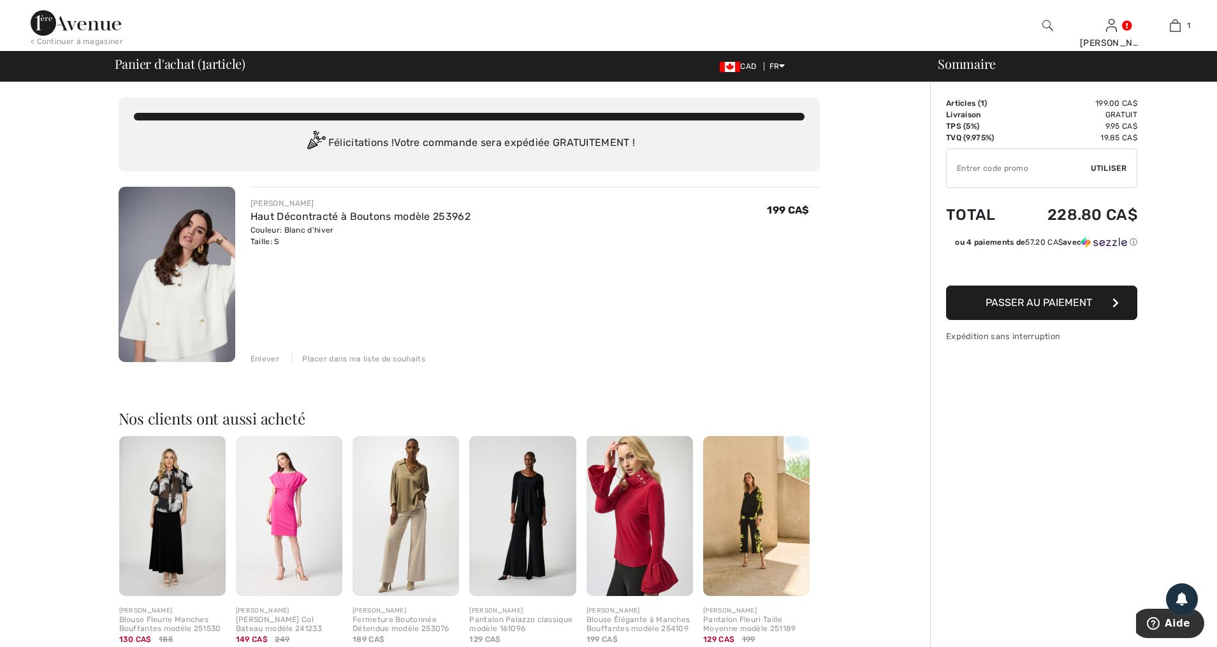
click at [1065, 300] on span "Passer au paiement" at bounding box center [1038, 302] width 106 height 12
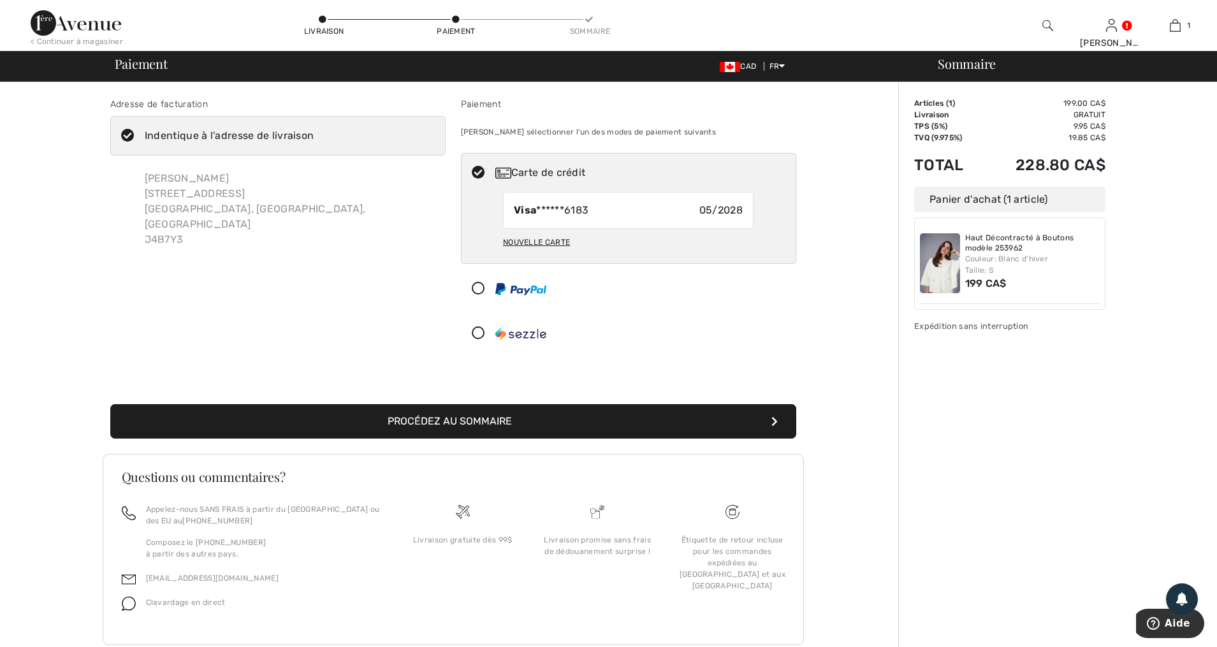
click at [475, 418] on button "Procédez au sommaire" at bounding box center [453, 421] width 686 height 34
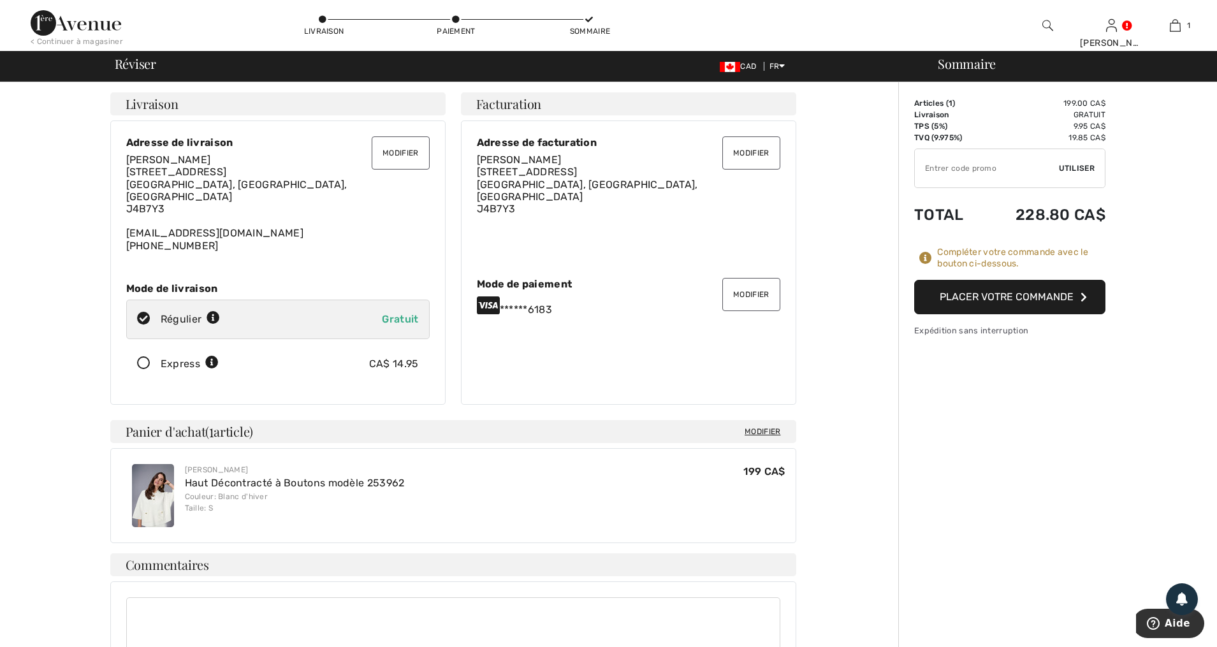
click at [978, 297] on button "Placer votre commande" at bounding box center [1009, 297] width 191 height 34
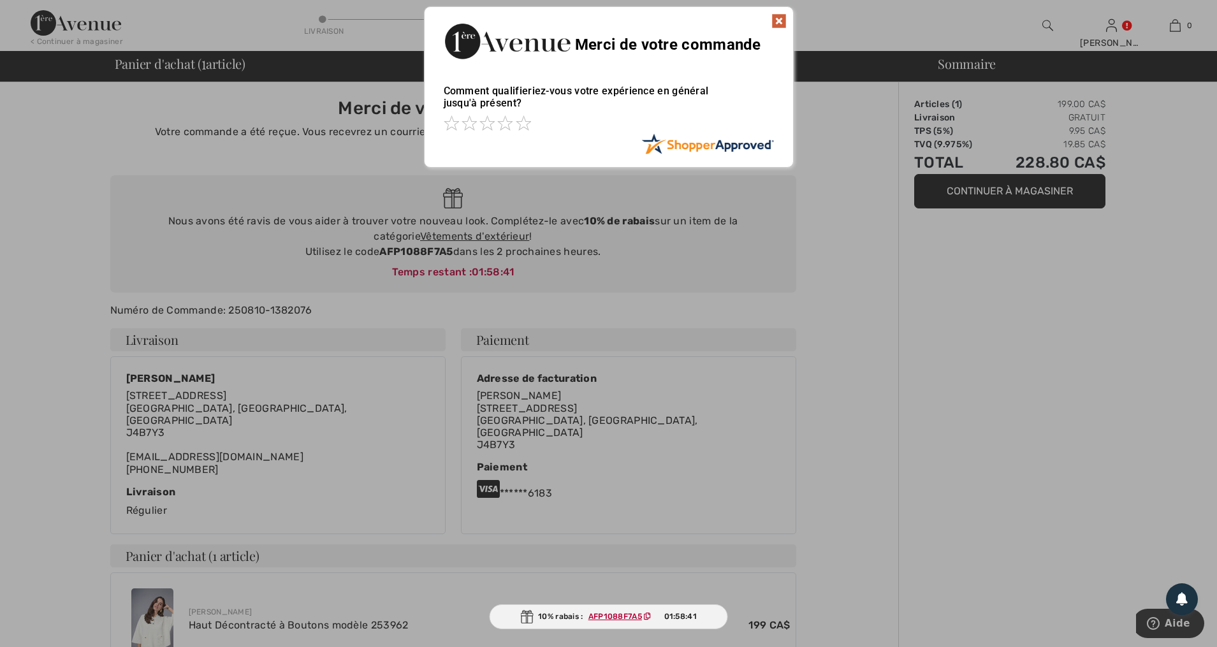
click at [779, 19] on img at bounding box center [778, 20] width 15 height 15
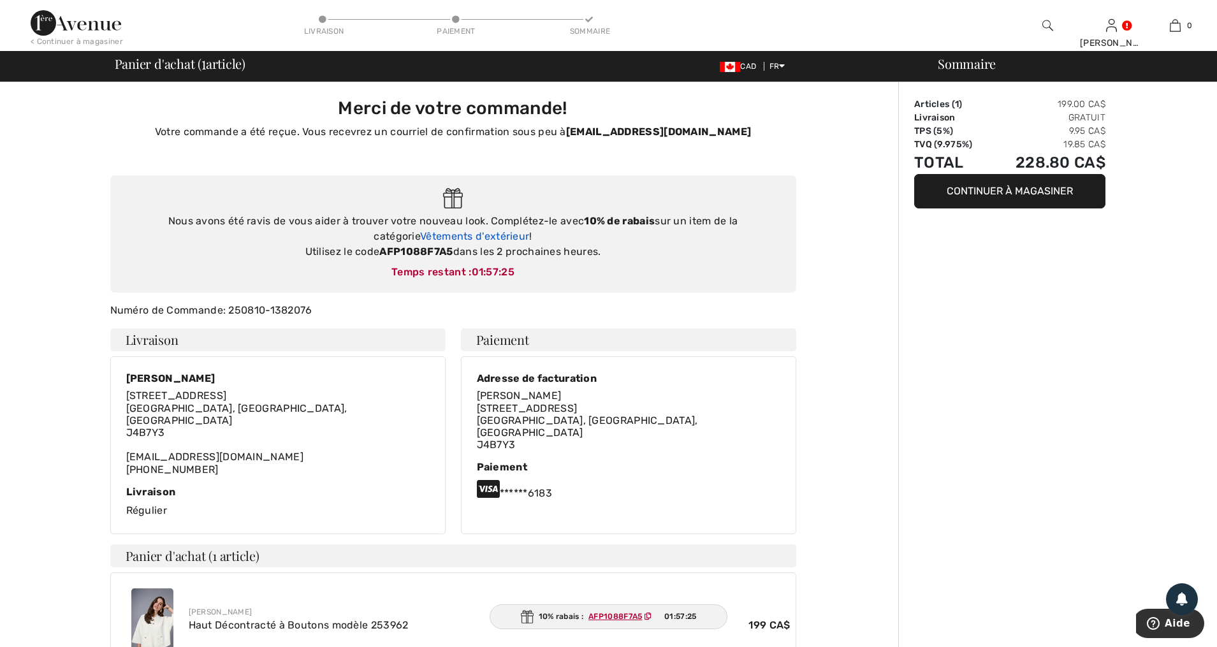
click at [480, 237] on link "Vêtements d'extérieur" at bounding box center [474, 236] width 109 height 12
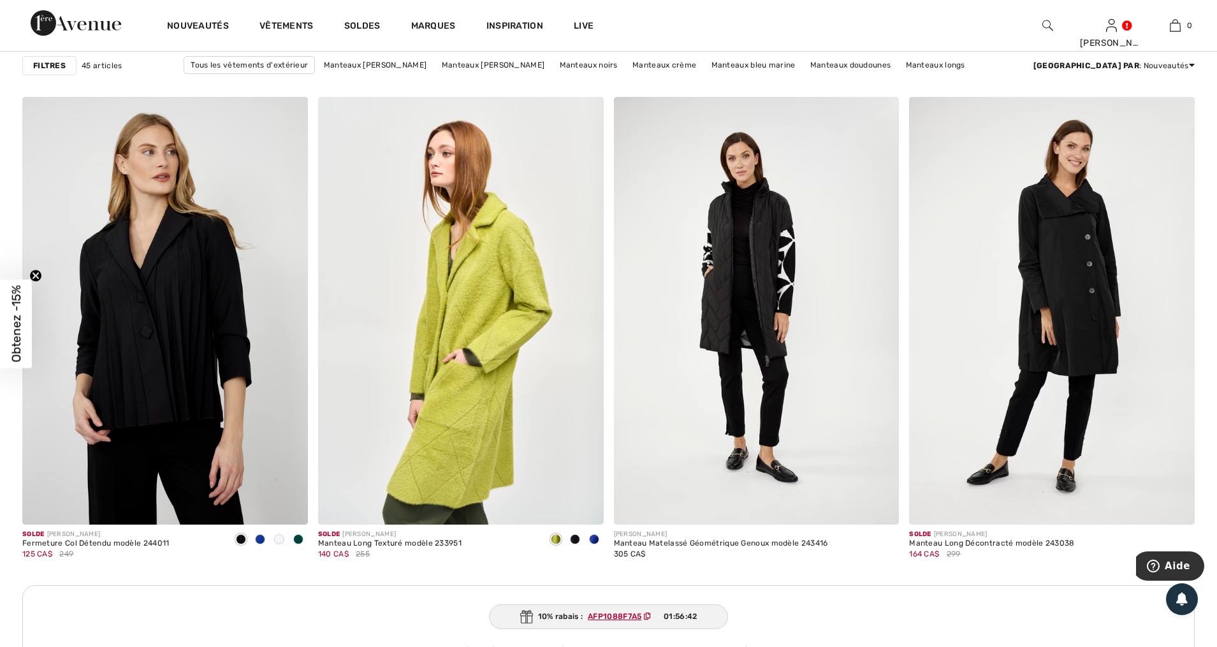
scroll to position [3251, 0]
